Goal: Task Accomplishment & Management: Manage account settings

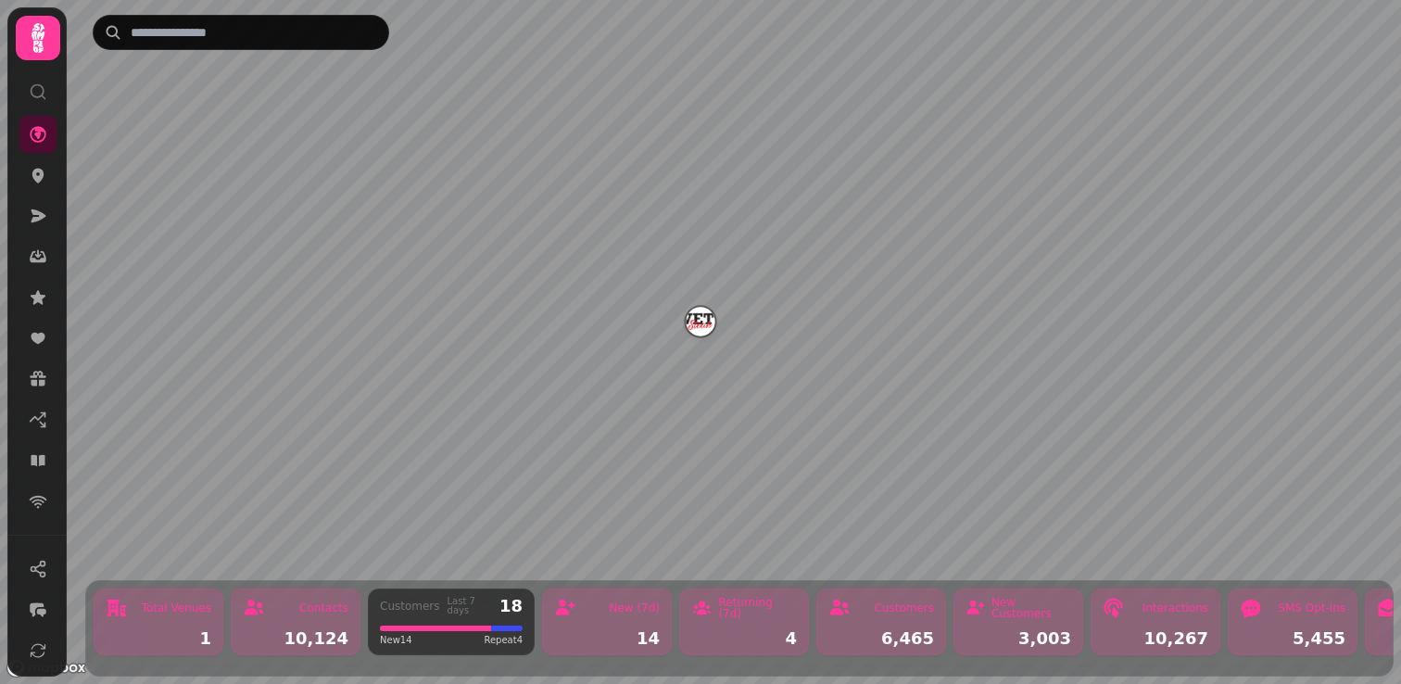
click at [43, 44] on icon at bounding box center [37, 37] width 37 height 37
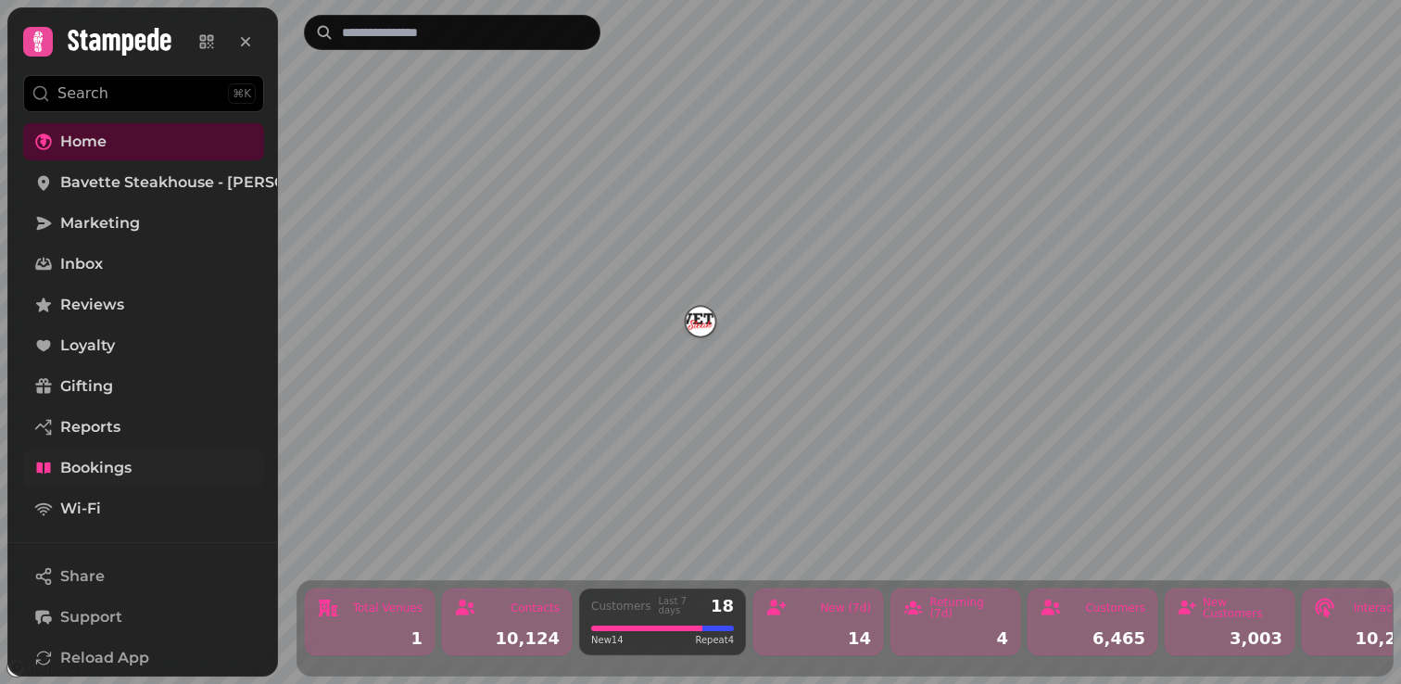
click at [92, 479] on link "Bookings" at bounding box center [143, 467] width 241 height 37
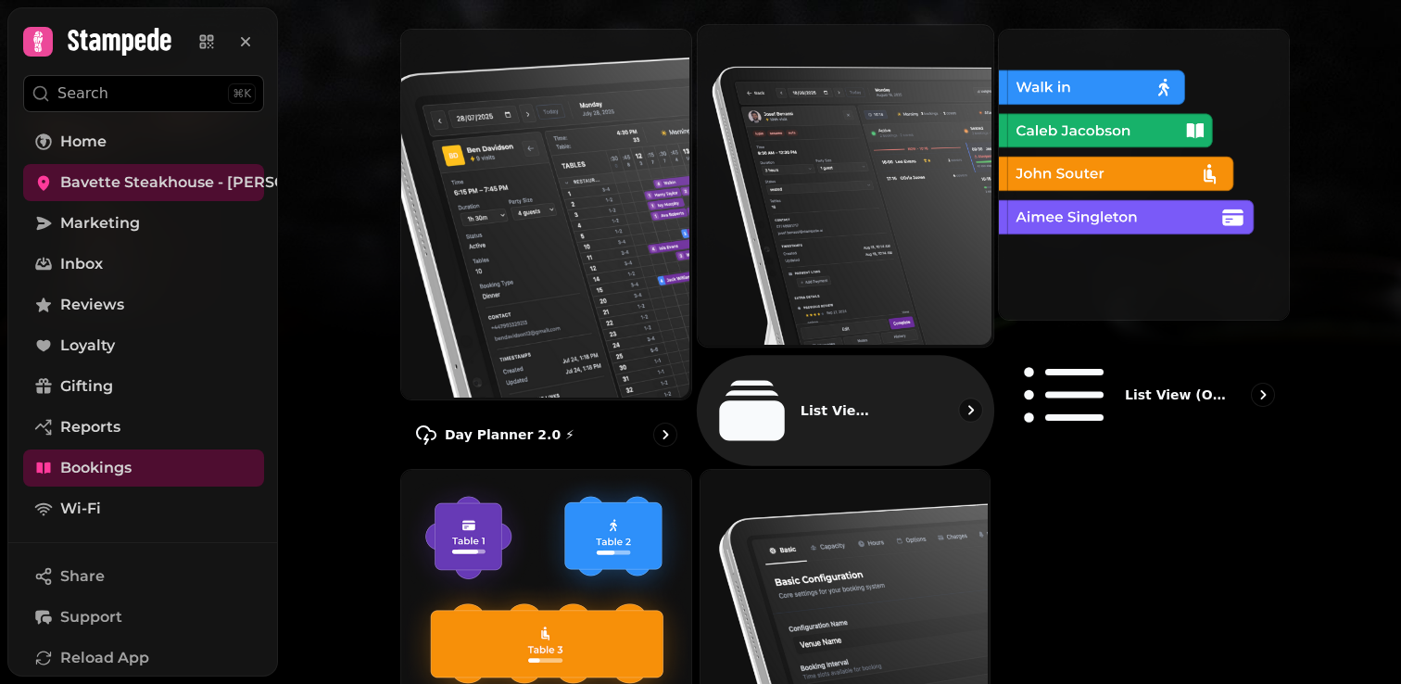
scroll to position [195, 0]
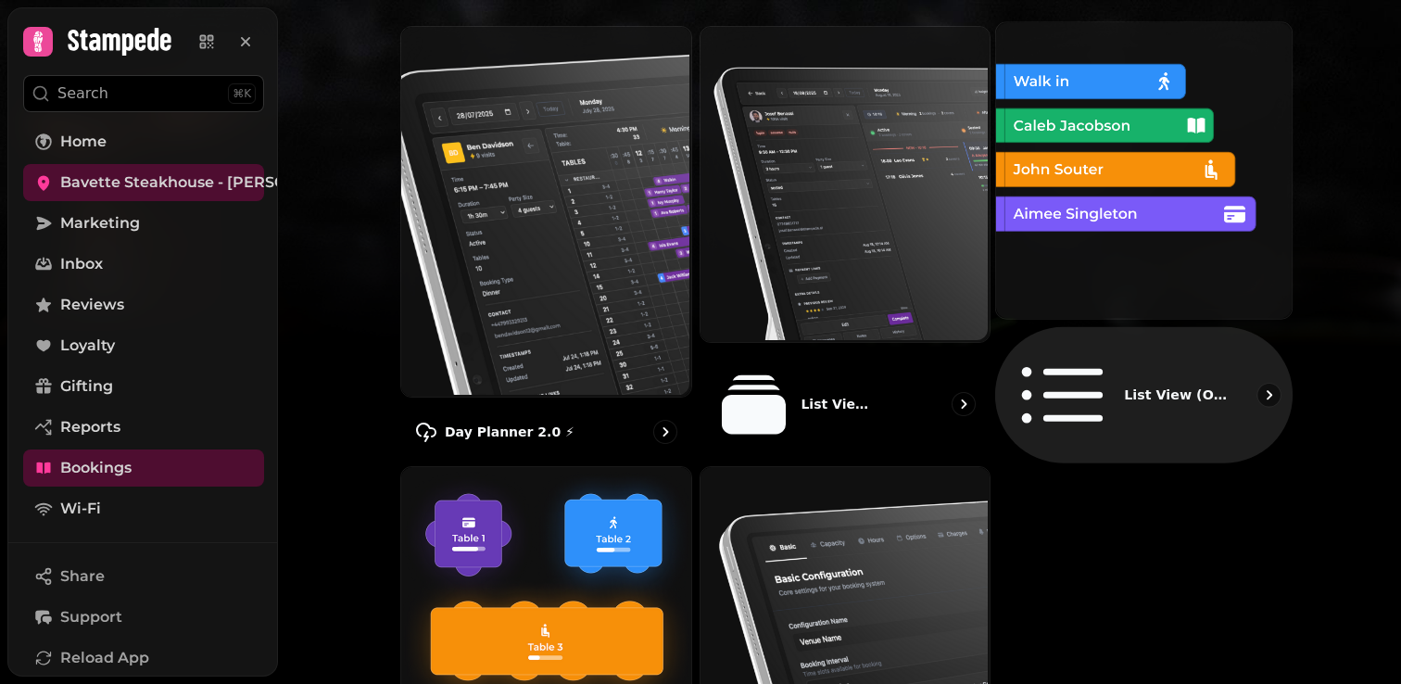
click at [1120, 262] on img at bounding box center [1142, 168] width 296 height 296
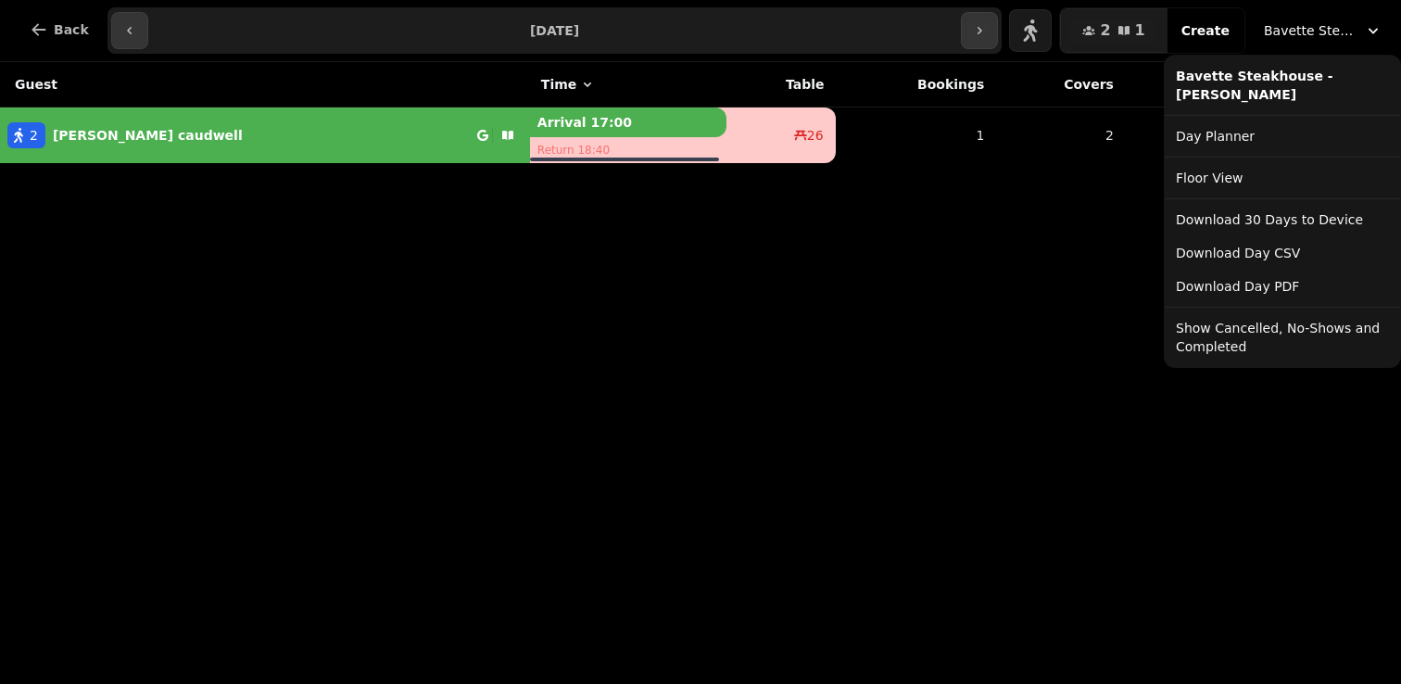
click at [1305, 35] on span "Bavette Steakhouse - [PERSON_NAME]" at bounding box center [1310, 30] width 93 height 19
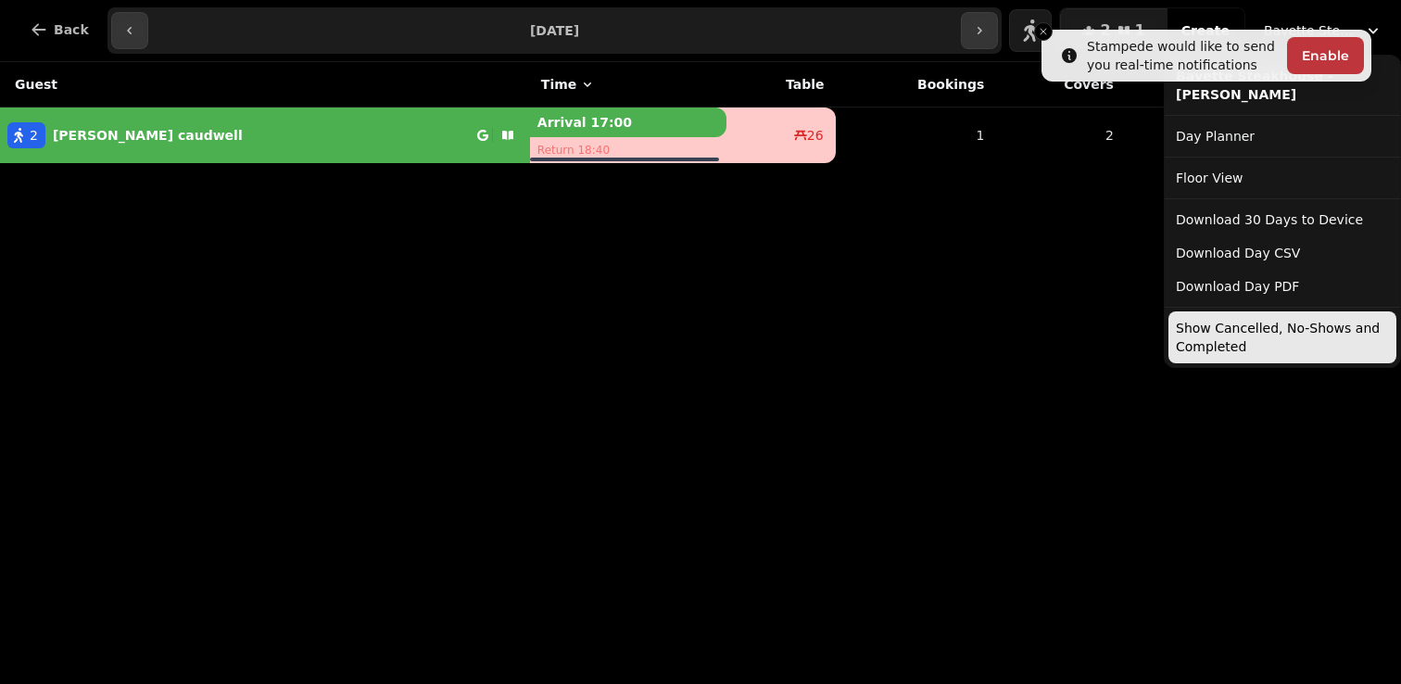
click at [1232, 355] on button "Show Cancelled, No-Shows and Completed" at bounding box center [1283, 337] width 228 height 52
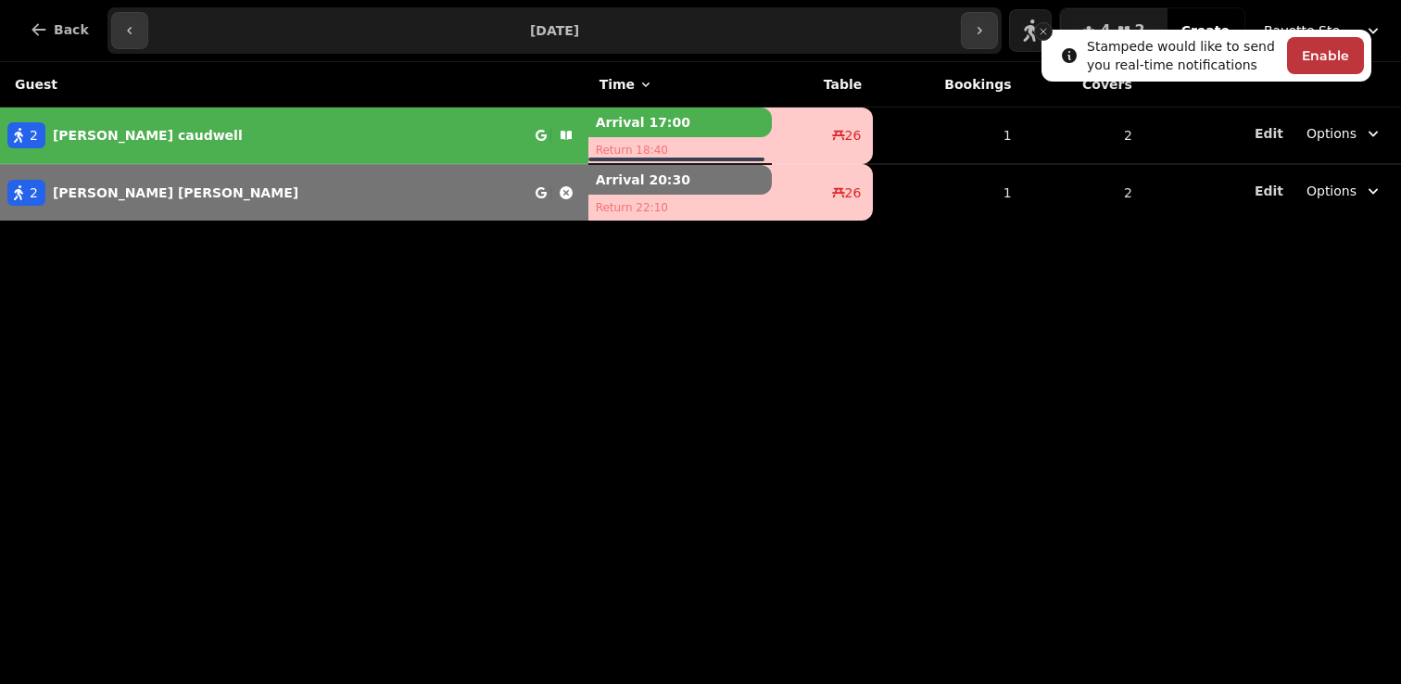
click at [1040, 32] on icon "Close toast" at bounding box center [1043, 31] width 11 height 11
